Goal: Task Accomplishment & Management: Complete application form

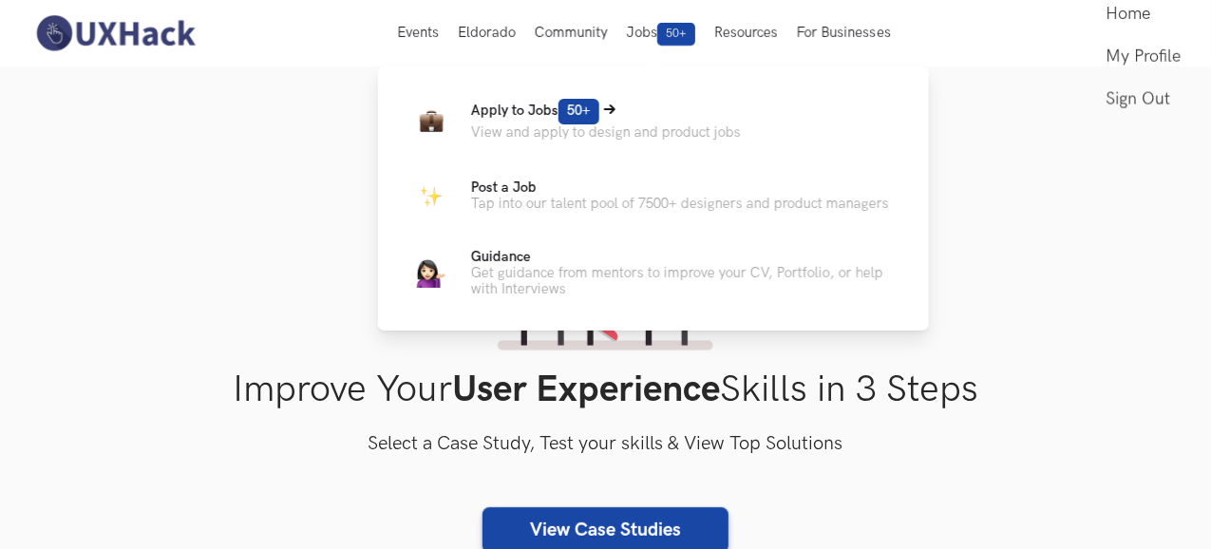
click at [517, 104] on span "Apply to Jobs 50+" at bounding box center [535, 111] width 128 height 16
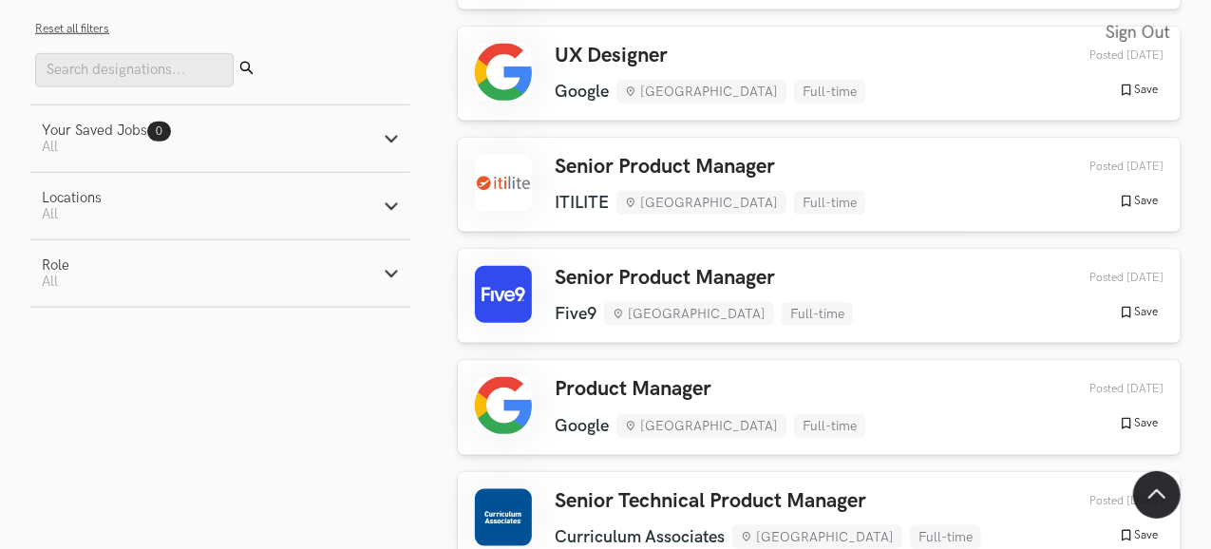
scroll to position [895, 36]
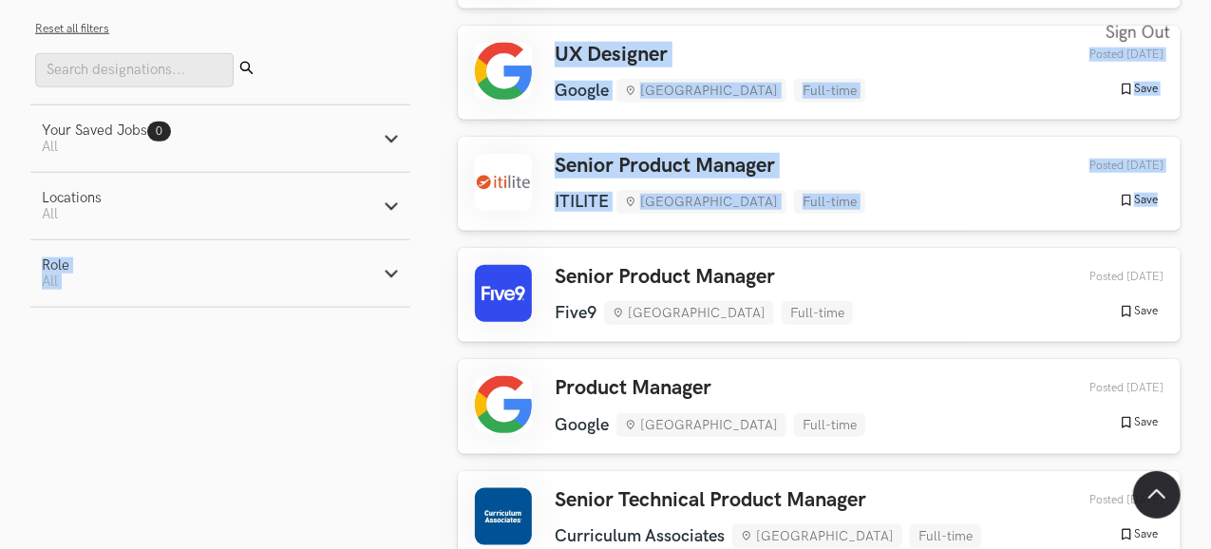
click at [384, 212] on icon "button" at bounding box center [391, 205] width 15 height 15
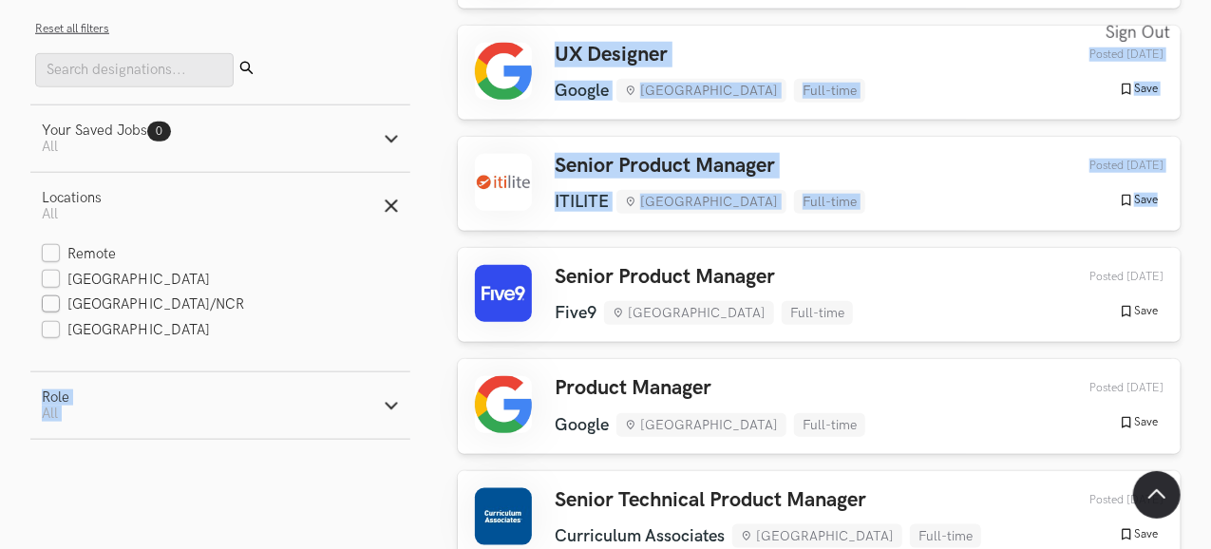
click at [91, 304] on label "[GEOGRAPHIC_DATA]/NCR" at bounding box center [143, 305] width 203 height 20
click at [60, 304] on input "[GEOGRAPHIC_DATA]/NCR" at bounding box center [51, 305] width 18 height 18
checkbox input "true"
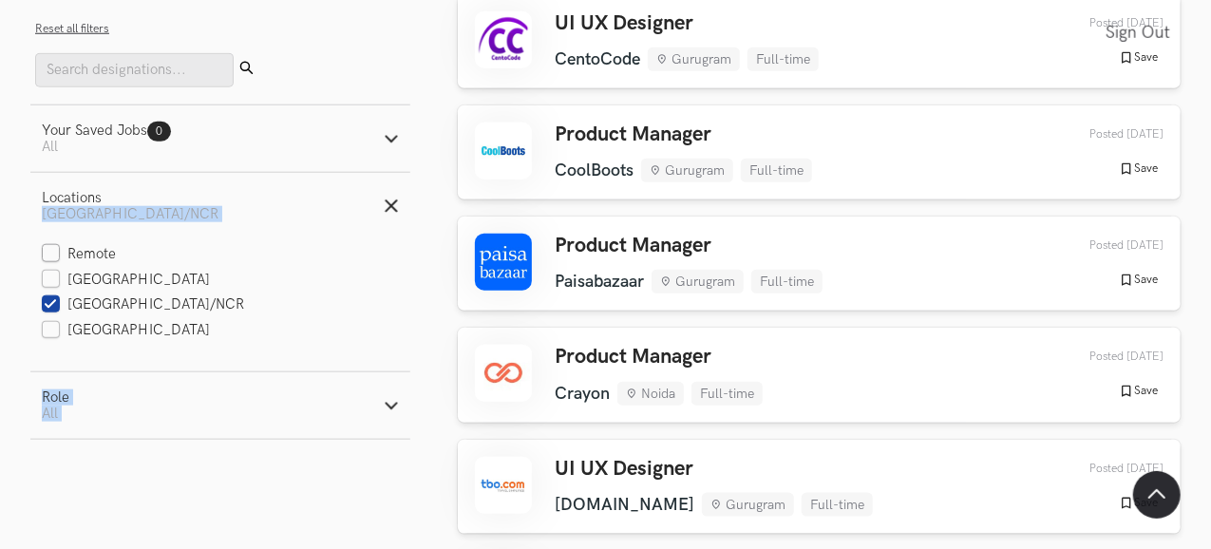
click at [76, 252] on label "Remote" at bounding box center [79, 255] width 75 height 20
click at [60, 252] on input "Remote" at bounding box center [51, 255] width 18 height 18
checkbox input "true"
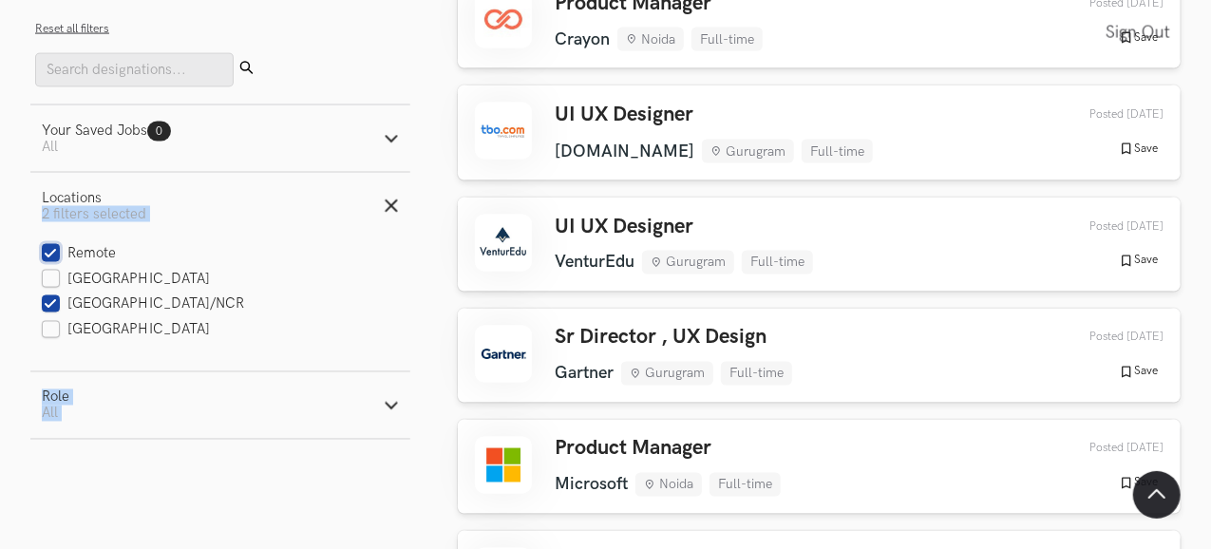
scroll to position [1592, 44]
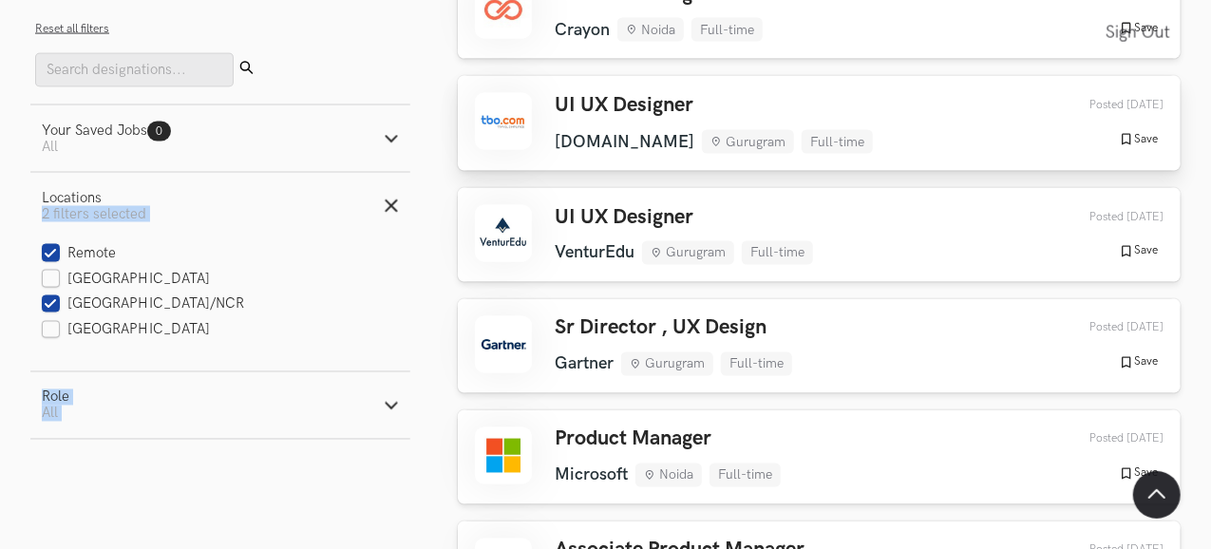
click at [736, 98] on h3 "UI UX Designer" at bounding box center [714, 105] width 318 height 25
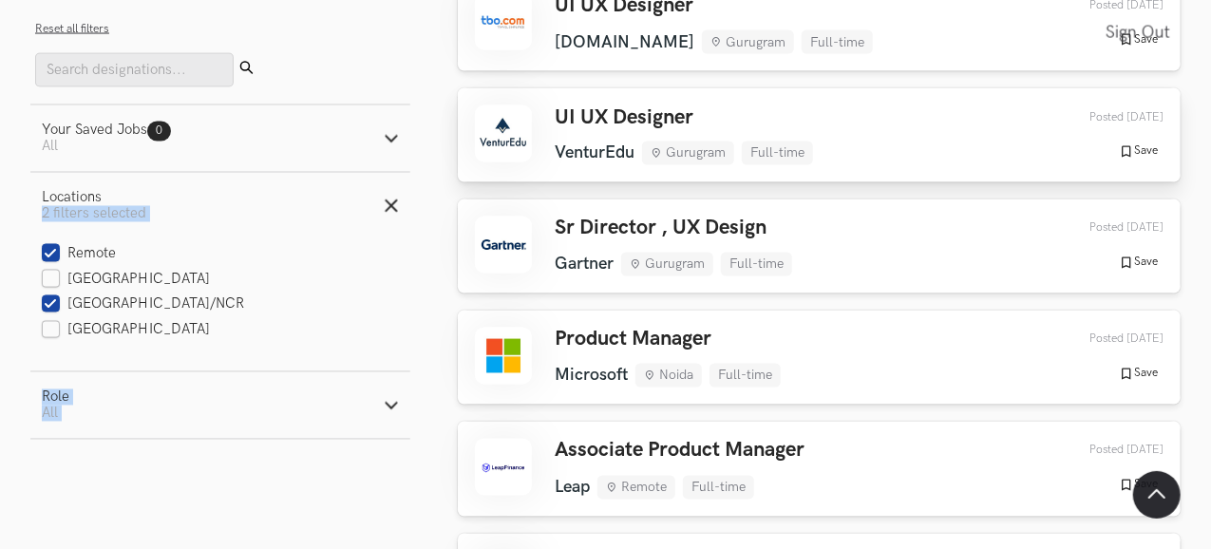
scroll to position [1699, 44]
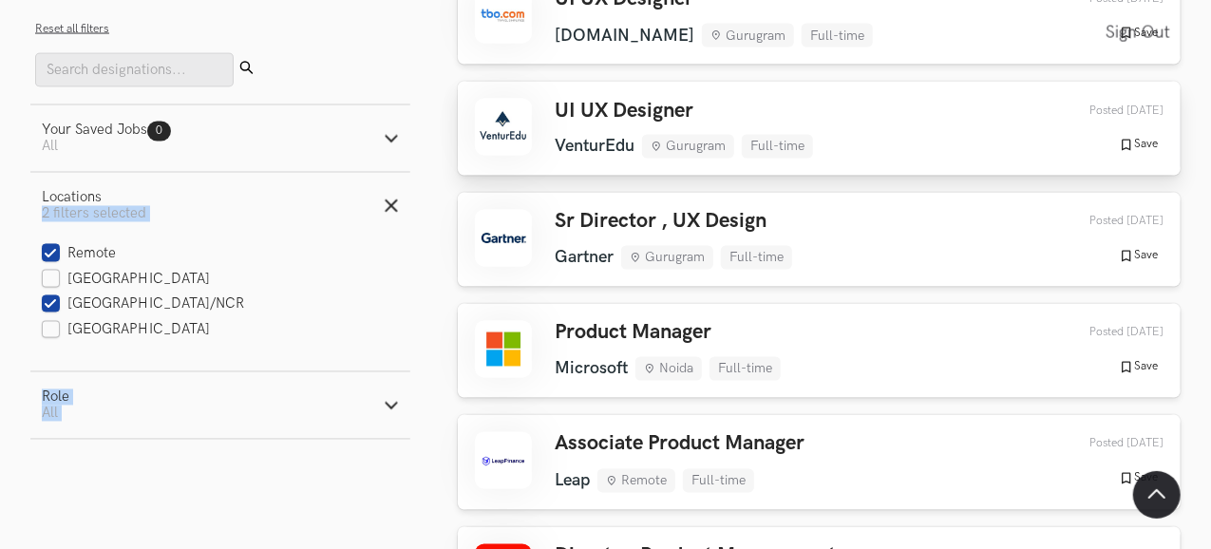
click at [778, 153] on div "UI UX Designer [GEOGRAPHIC_DATA] Gurugram Full-time [GEOGRAPHIC_DATA] Gurugram …" at bounding box center [819, 129] width 688 height 60
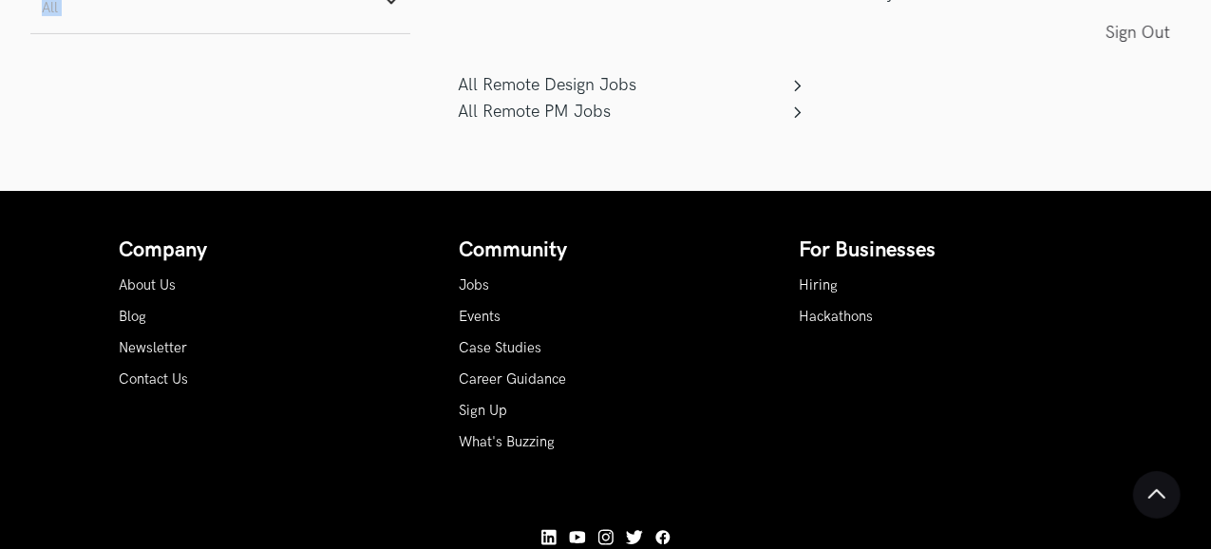
scroll to position [3899, 44]
